Goal: Task Accomplishment & Management: Manage account settings

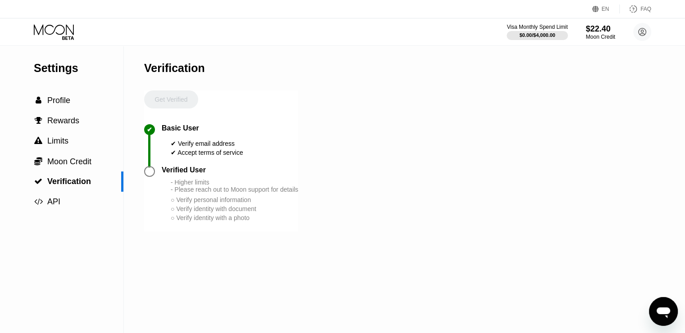
click at [658, 314] on icon "Открыть окно обмена сообщениями" at bounding box center [663, 311] width 16 height 16
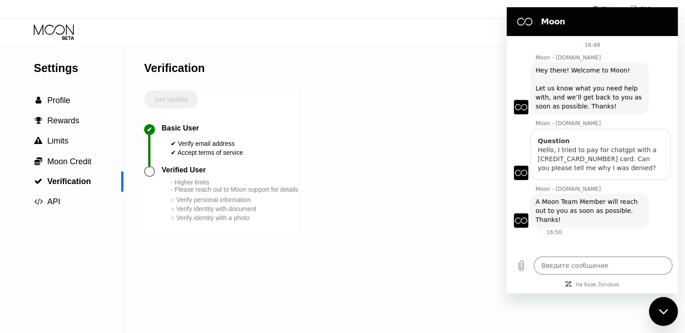
click at [375, 187] on div "Settings  Profile  Rewards  Limits  Moon Credit  Verification  API Verifi…" at bounding box center [342, 189] width 685 height 287
click at [664, 302] on div "Закрыть окно обмена сообщениями" at bounding box center [662, 311] width 27 height 27
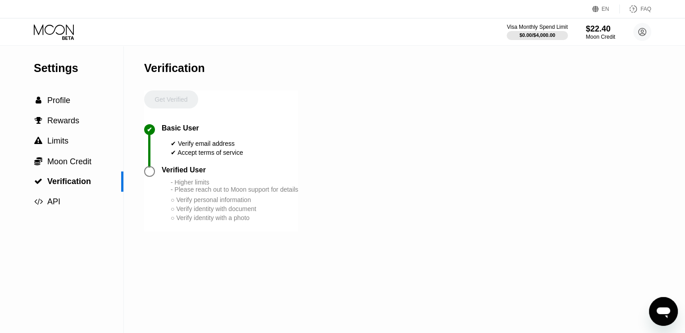
type textarea "x"
